Goal: Task Accomplishment & Management: Use online tool/utility

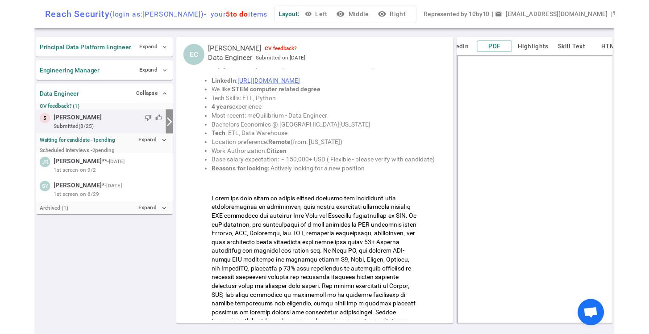
scroll to position [83, 0]
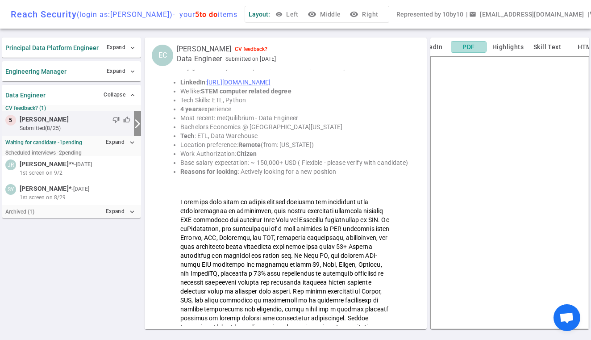
click at [487, 47] on button "PDF" at bounding box center [469, 47] width 36 height 12
click at [131, 210] on icon "expand_more" at bounding box center [132, 212] width 8 height 8
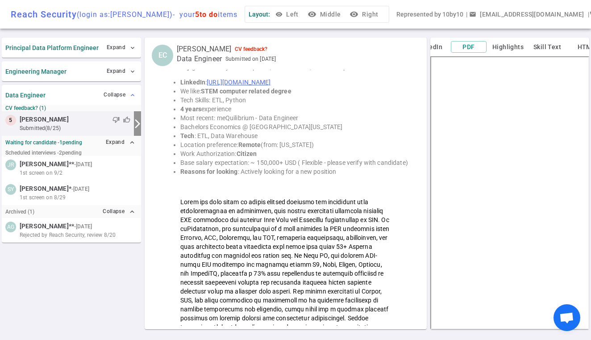
click at [134, 96] on span "expand_less" at bounding box center [132, 95] width 7 height 7
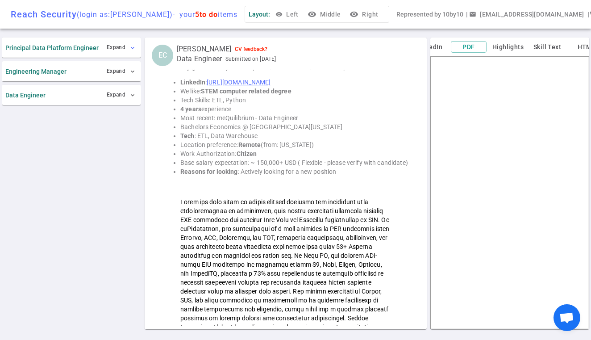
click at [132, 45] on span "expand_more" at bounding box center [132, 47] width 7 height 7
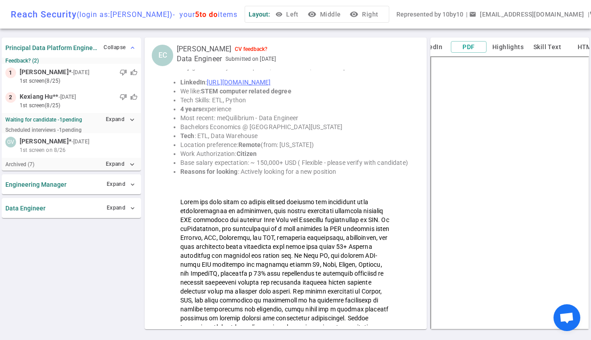
click at [132, 45] on span "expand_less" at bounding box center [132, 47] width 7 height 7
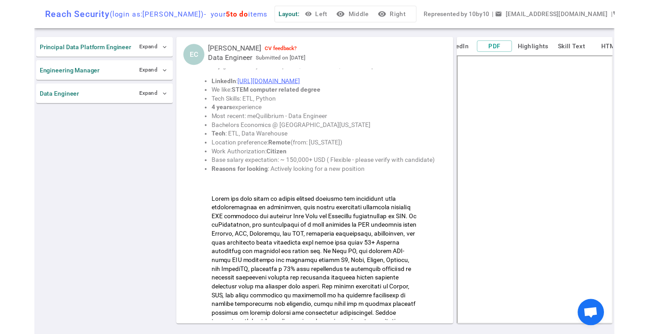
scroll to position [0, 0]
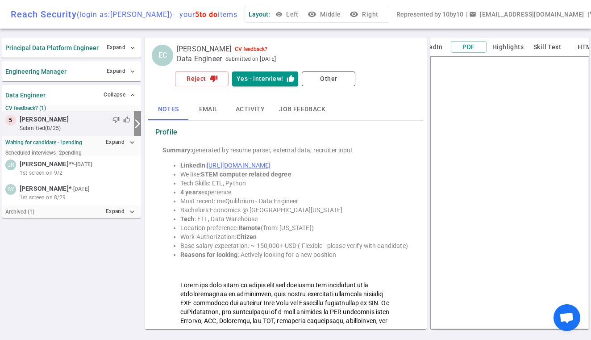
scroll to position [0, -19]
click at [448, 46] on button "LinkedIn" at bounding box center [430, 47] width 36 height 11
click at [526, 47] on button "Highlights" at bounding box center [508, 47] width 36 height 11
click at [565, 47] on button "Skill Text" at bounding box center [548, 47] width 36 height 11
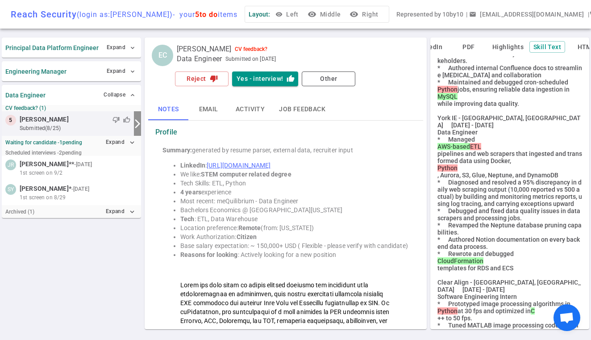
scroll to position [255, 0]
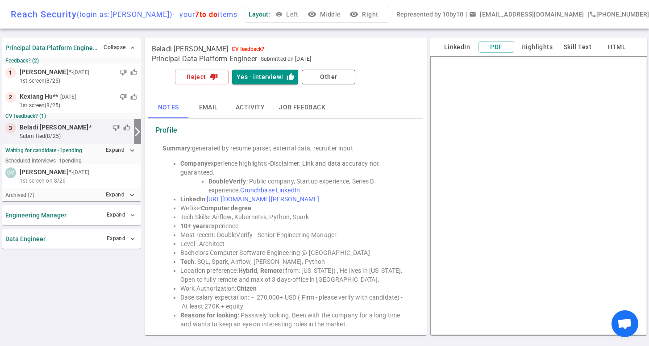
click at [624, 319] on span "Open chat" at bounding box center [625, 324] width 15 height 13
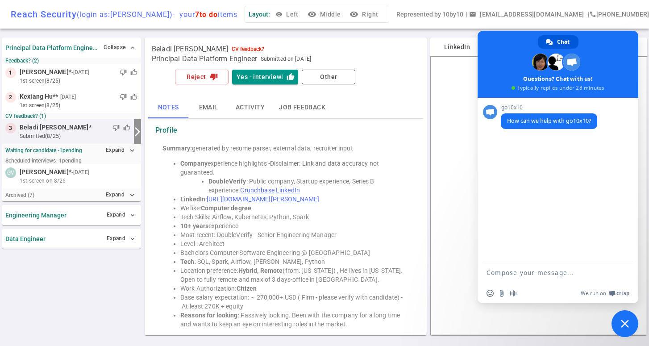
click at [623, 331] on span "Close chat" at bounding box center [625, 323] width 27 height 27
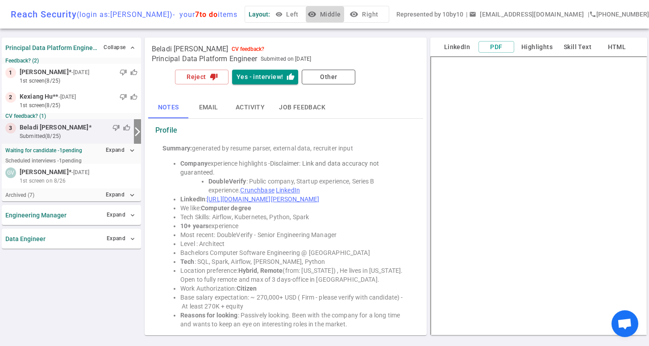
click at [340, 12] on button "visibility Middle" at bounding box center [325, 14] width 38 height 17
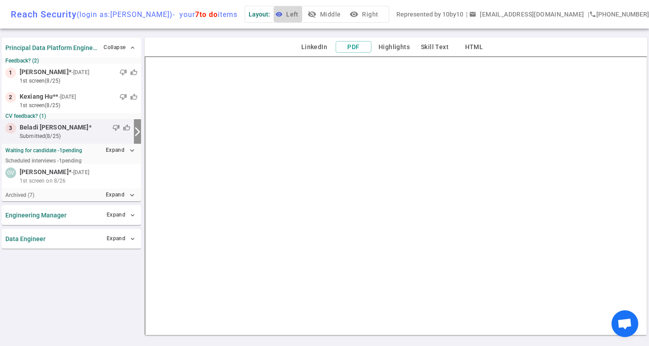
click at [302, 14] on button "visibility Left" at bounding box center [288, 14] width 29 height 17
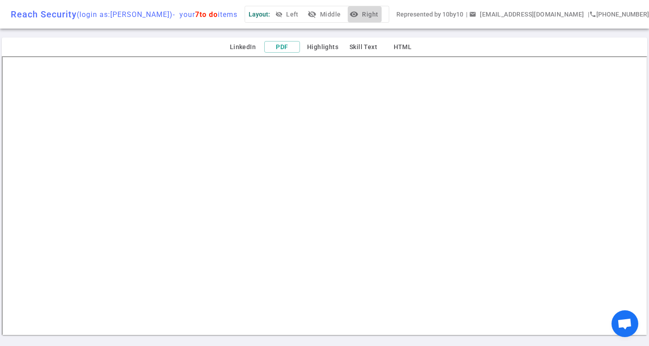
click at [378, 16] on button "visibility Right" at bounding box center [365, 14] width 34 height 17
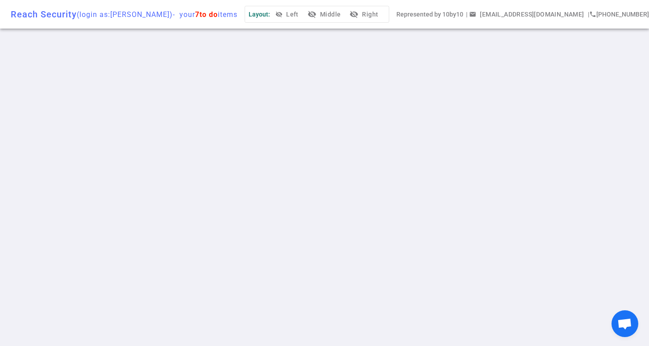
click at [270, 14] on span "Layout:" at bounding box center [259, 14] width 21 height 7
click at [302, 15] on button "visibility_off Left" at bounding box center [288, 14] width 29 height 17
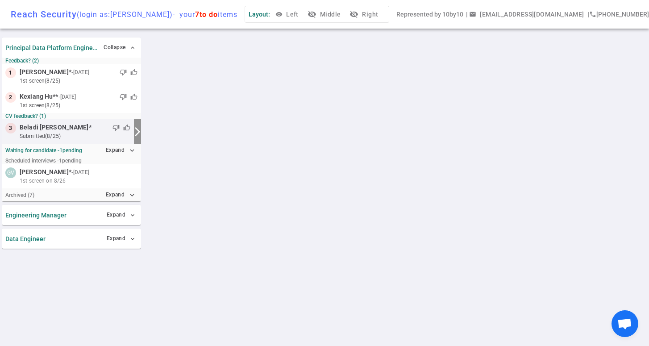
click at [340, 17] on button "visibility_off Middle" at bounding box center [325, 14] width 38 height 17
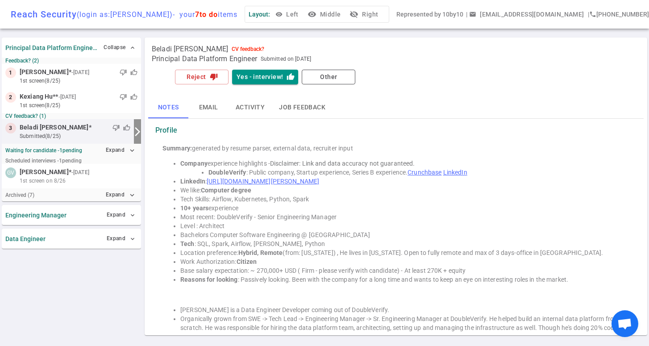
click at [338, 13] on button "visibility Middle" at bounding box center [325, 14] width 38 height 17
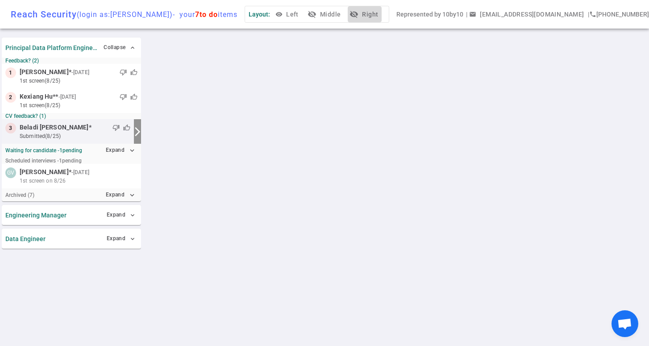
click at [380, 15] on button "visibility_off Right" at bounding box center [365, 14] width 34 height 17
